Goal: Information Seeking & Learning: Learn about a topic

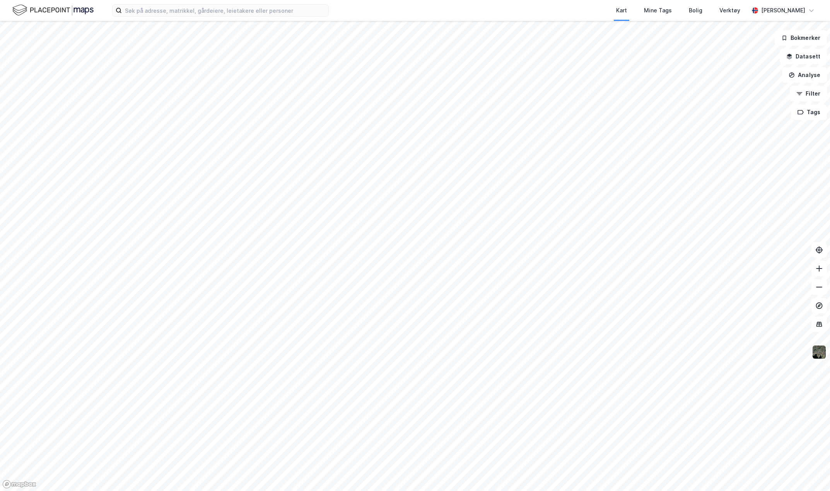
click at [216, 4] on div "Kart Mine Tags Bolig Verktøy [PERSON_NAME]" at bounding box center [415, 10] width 830 height 21
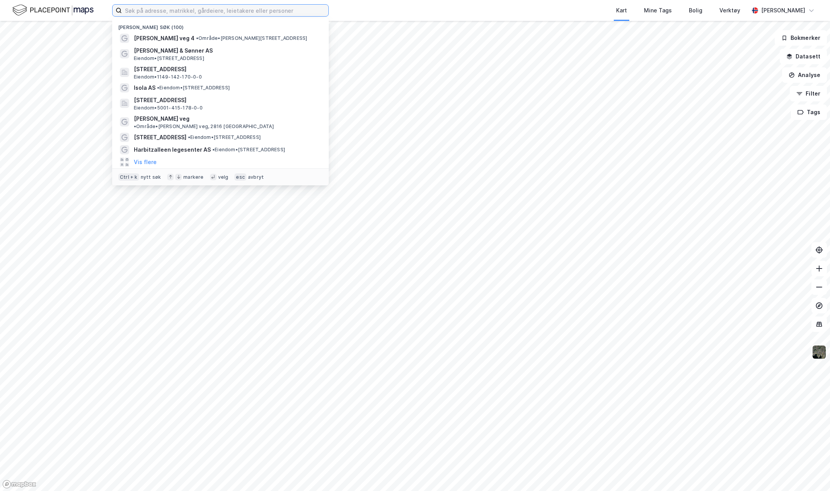
click at [216, 7] on input at bounding box center [225, 11] width 206 height 12
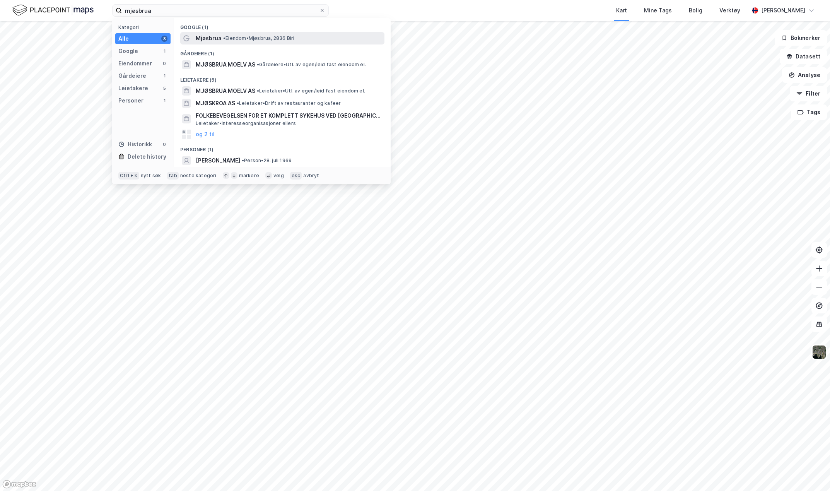
click at [213, 37] on span "Mjøsbrua" at bounding box center [209, 38] width 26 height 9
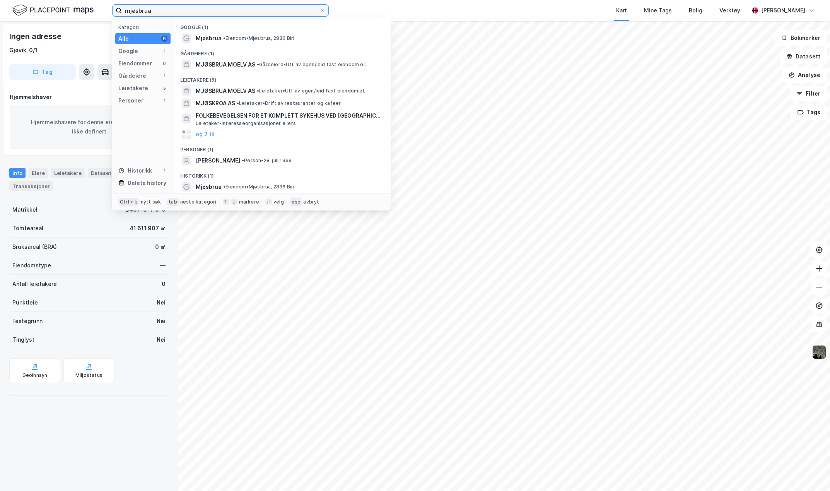
drag, startPoint x: 149, startPoint y: 12, endPoint x: 107, endPoint y: 10, distance: 41.4
click at [107, 10] on div "mjøsbrua Kategori Alle 9 Google 1 Eiendommer 0 Gårdeiere 1 Leietakere 5 Persone…" at bounding box center [415, 10] width 830 height 21
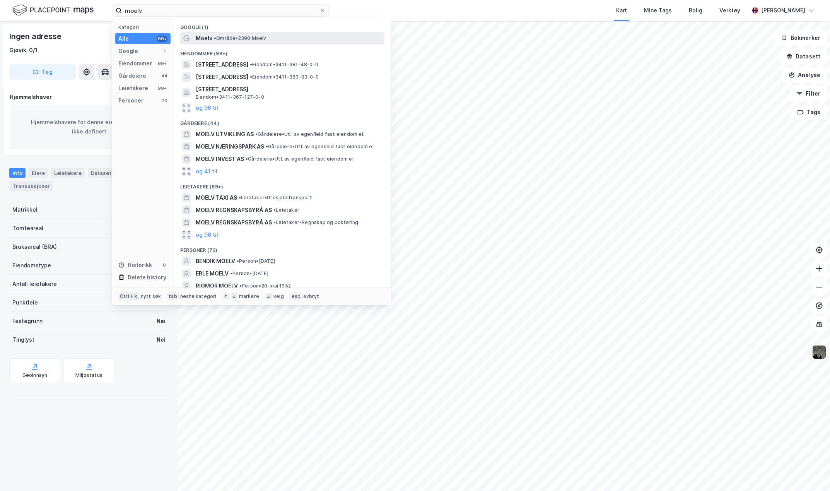
click at [198, 37] on span "Moelv" at bounding box center [204, 38] width 17 height 9
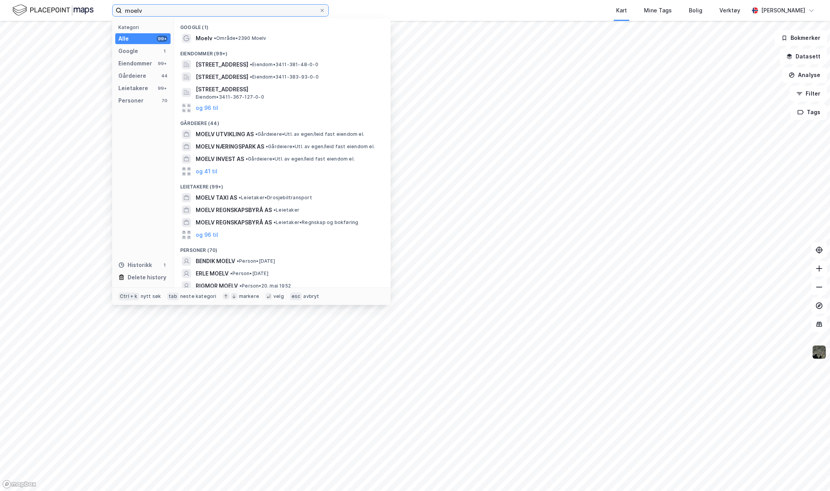
drag, startPoint x: 146, startPoint y: 14, endPoint x: 151, endPoint y: 11, distance: 5.6
click at [148, 13] on input "moelv" at bounding box center [220, 11] width 197 height 12
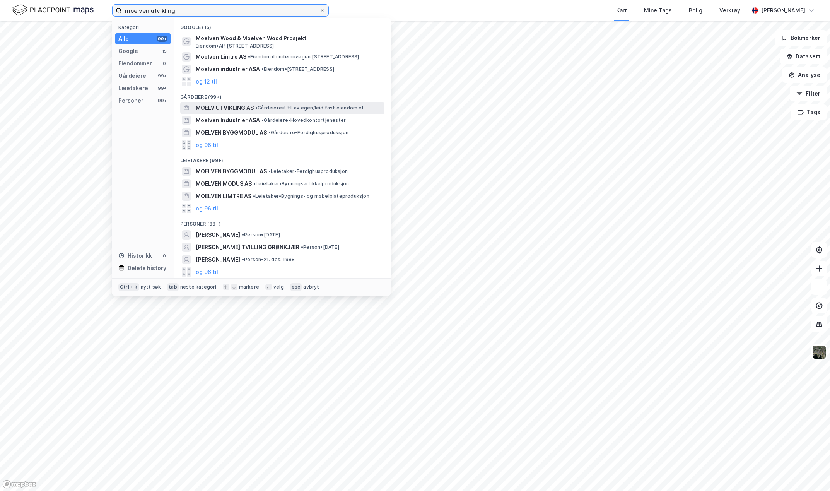
type input "moelven utvikling"
click at [233, 106] on span "MOELV UTVIKLING AS" at bounding box center [225, 107] width 58 height 9
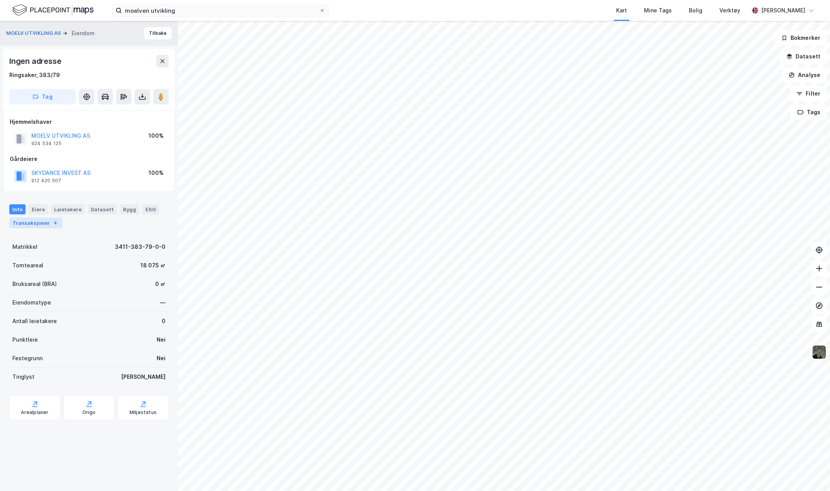
click at [35, 218] on div "Transaksjoner 4" at bounding box center [35, 222] width 53 height 11
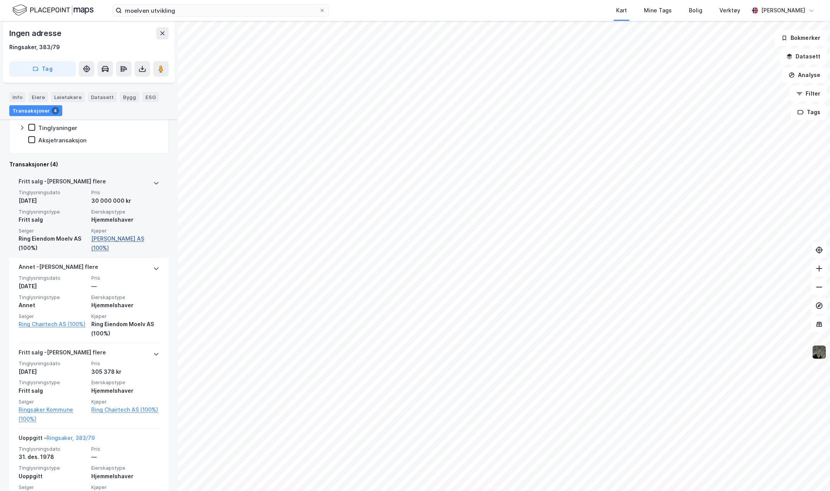
scroll to position [233, 0]
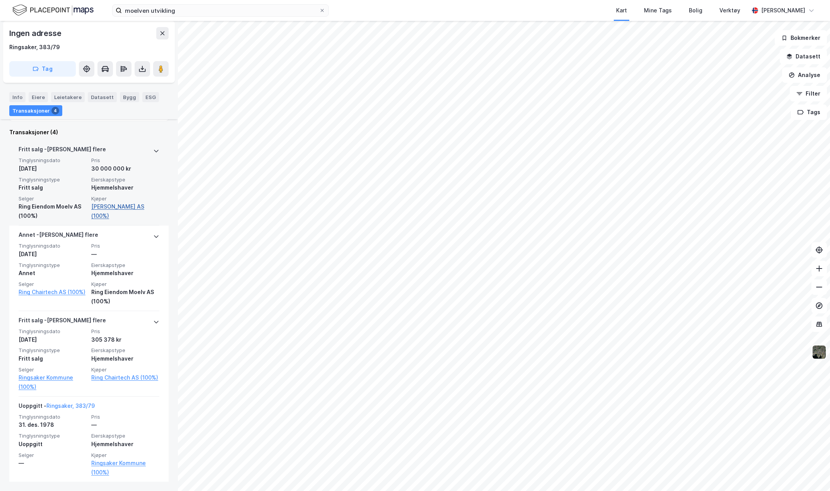
click at [117, 207] on link "[PERSON_NAME] AS (100%)" at bounding box center [125, 211] width 68 height 19
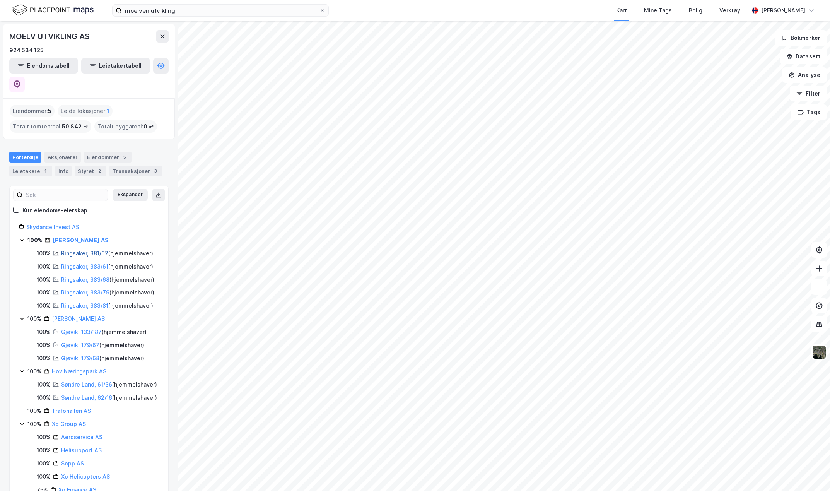
click at [82, 250] on link "Ringsaker, 381/62" at bounding box center [84, 253] width 47 height 7
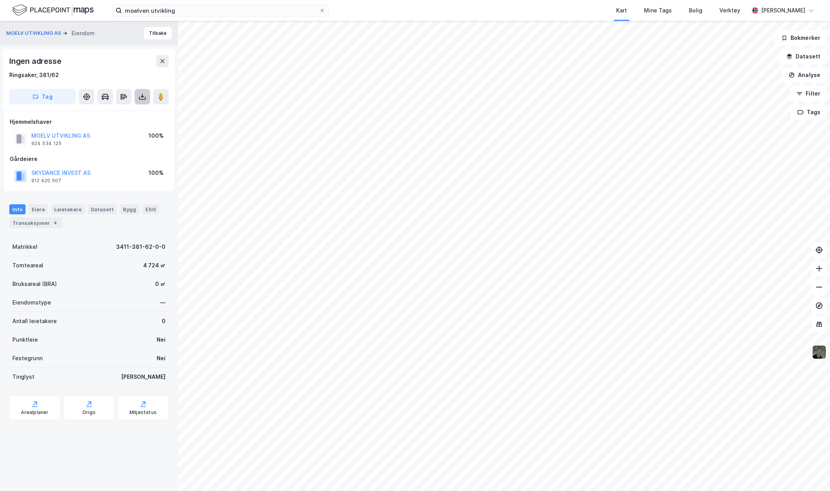
click at [143, 97] on icon at bounding box center [142, 97] width 3 height 2
